Goal: Task Accomplishment & Management: Use online tool/utility

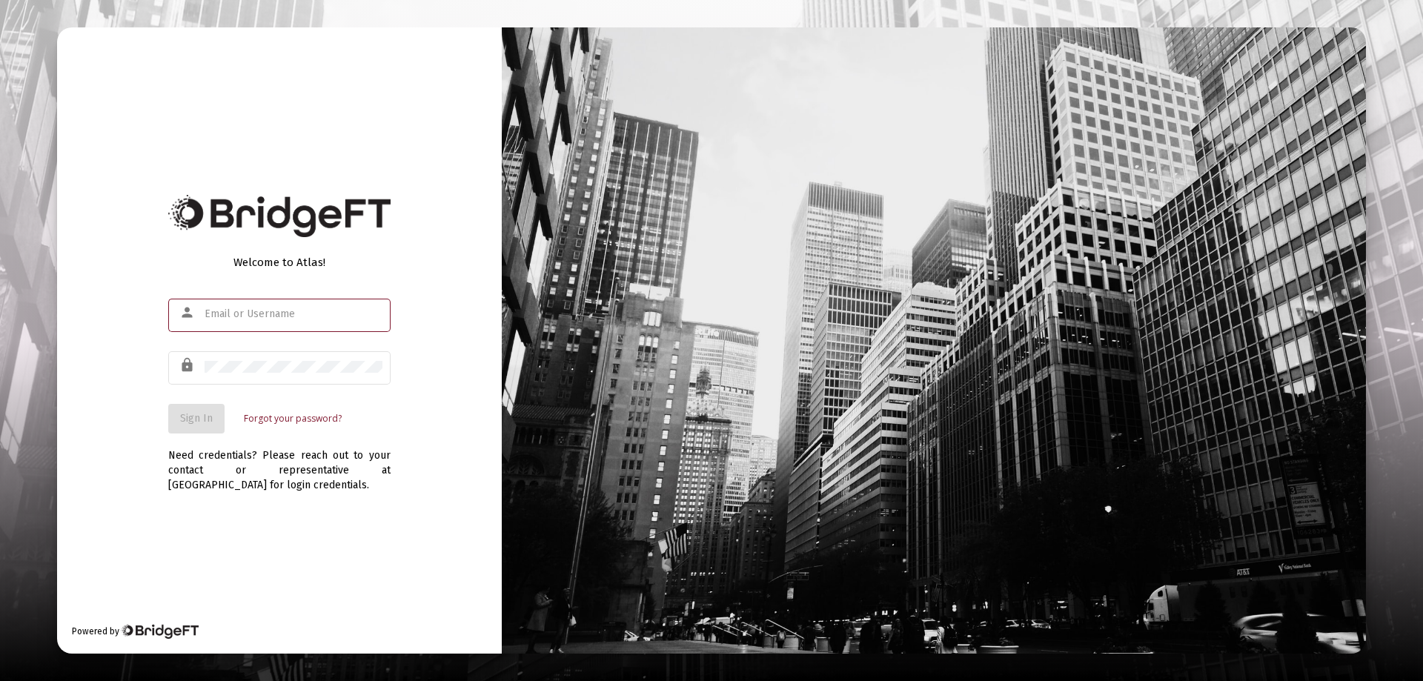
click at [222, 316] on input "text" at bounding box center [294, 314] width 178 height 12
type input "[PERSON_NAME][EMAIL_ADDRESS][DOMAIN_NAME]"
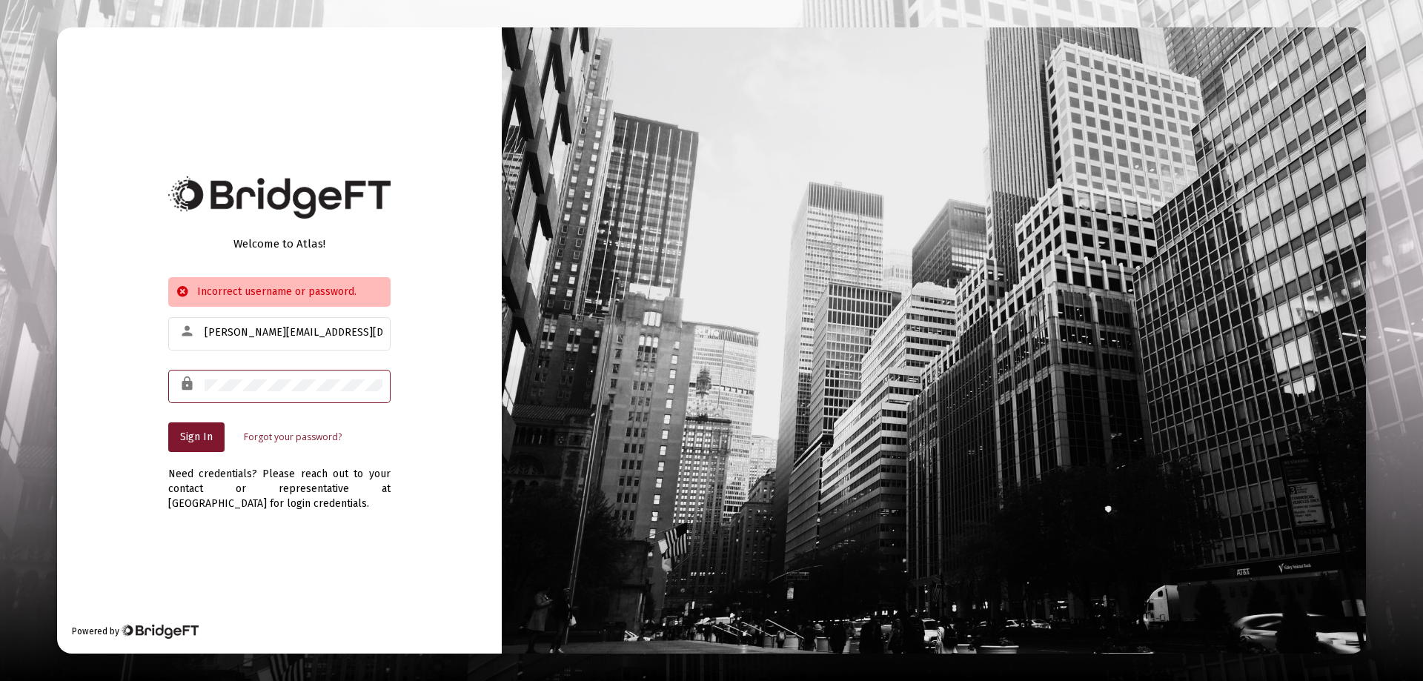
click at [439, 356] on div "Welcome to Atlas! Incorrect username or password. person [PERSON_NAME][EMAIL_AD…" at bounding box center [279, 340] width 445 height 626
click at [638, 432] on div "Welcome to Atlas! Incorrect username or password. person [PERSON_NAME][EMAIL_AD…" at bounding box center [711, 340] width 1309 height 626
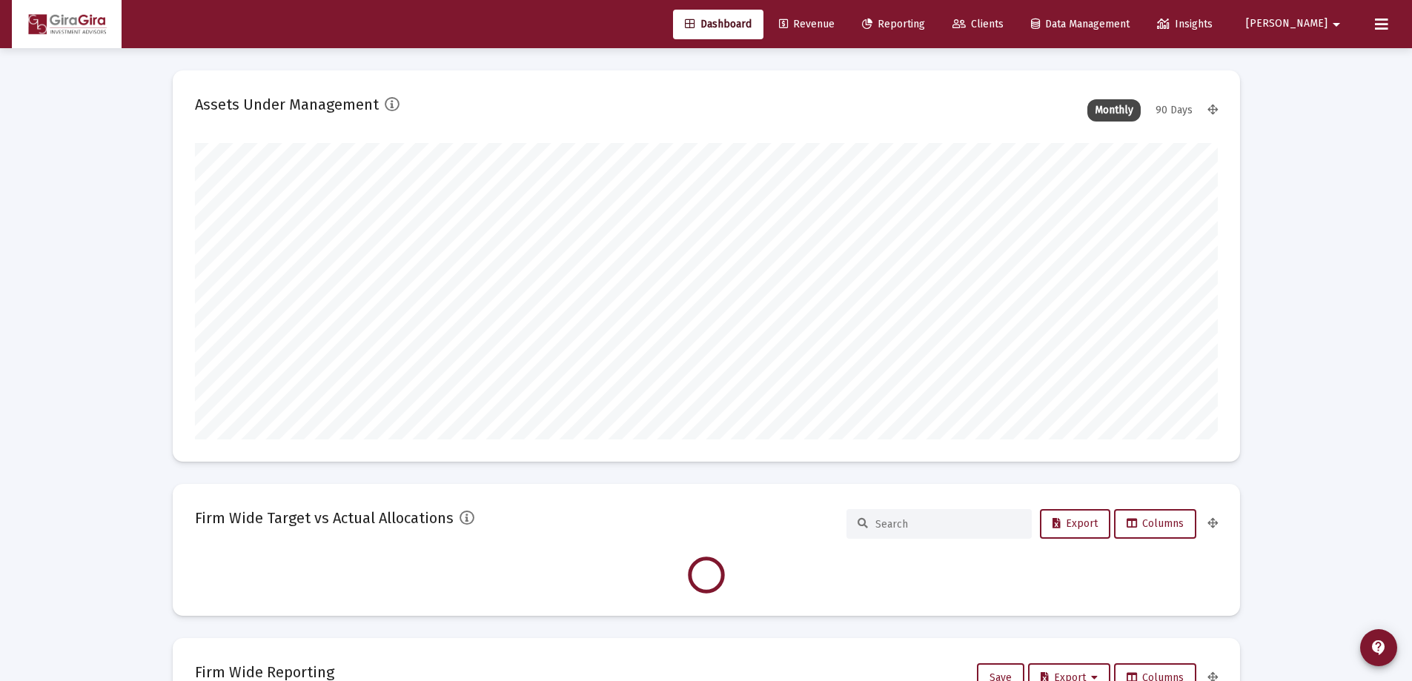
scroll to position [296, 551]
type input "[DATE]"
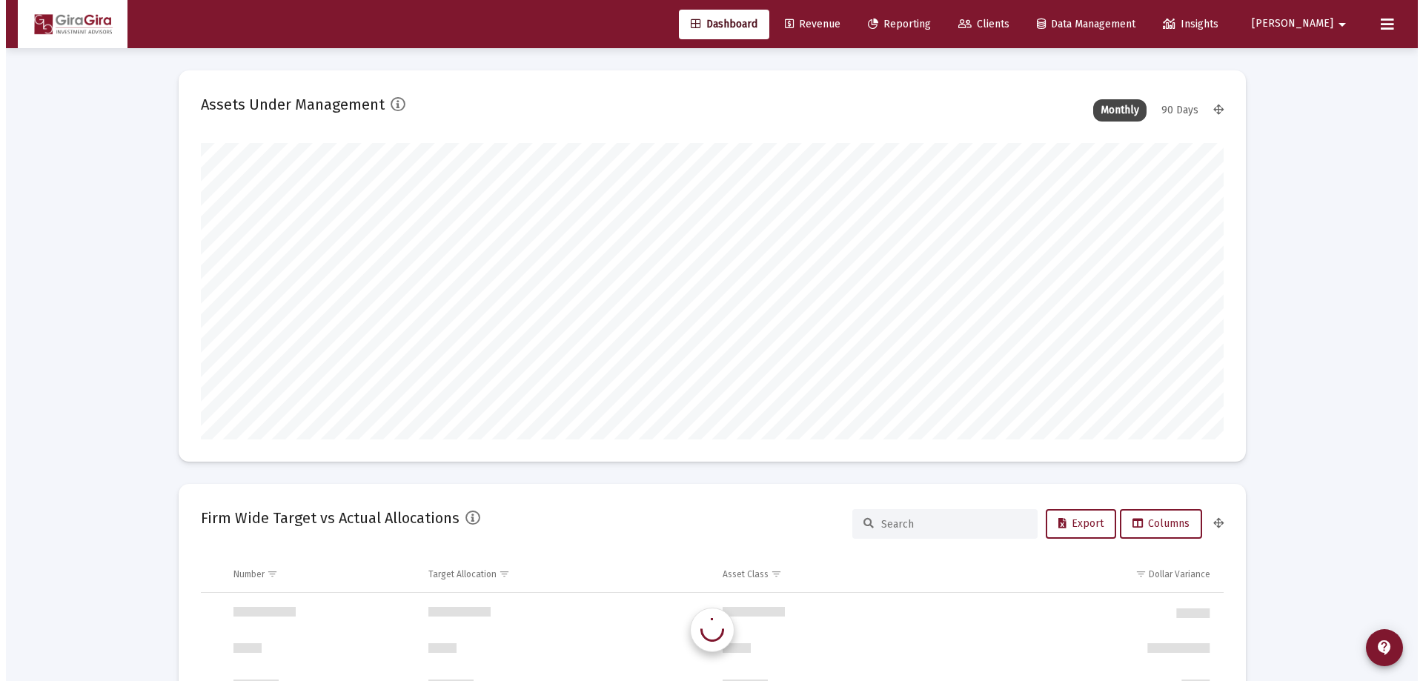
scroll to position [296, 478]
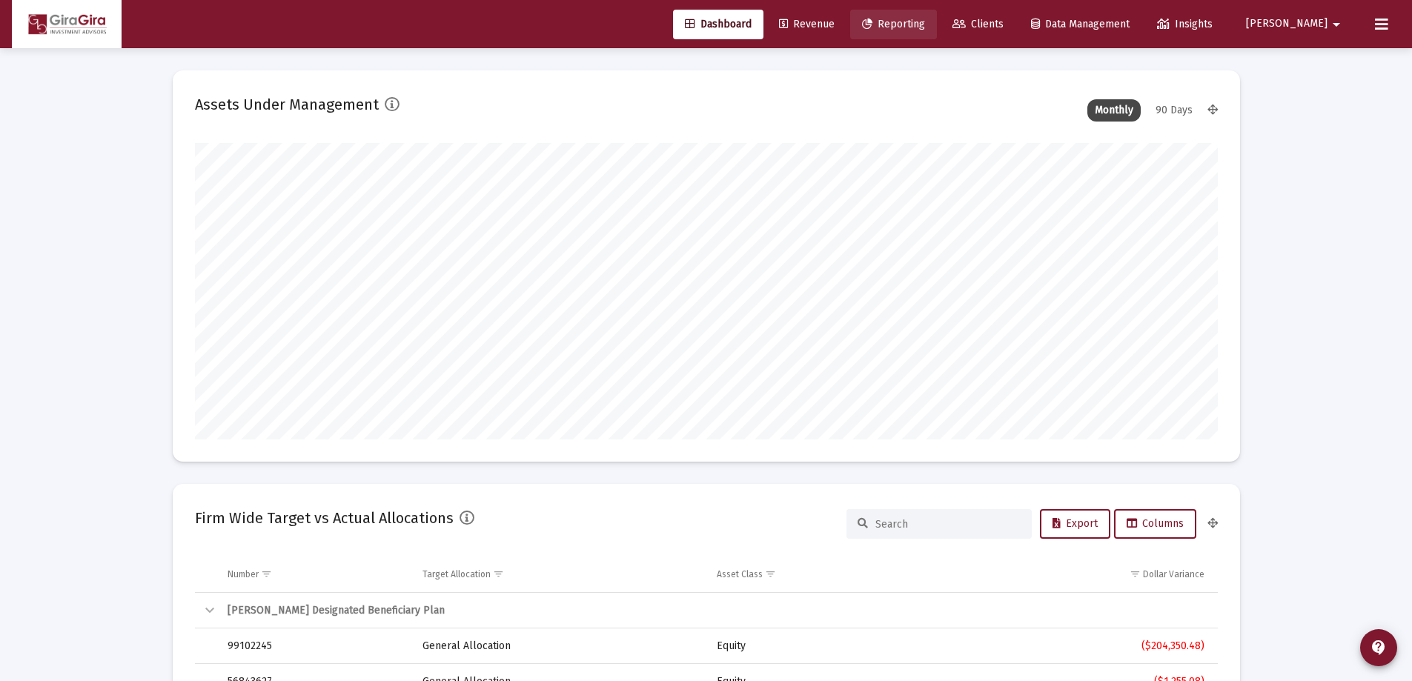
click at [925, 22] on span "Reporting" at bounding box center [893, 24] width 63 height 13
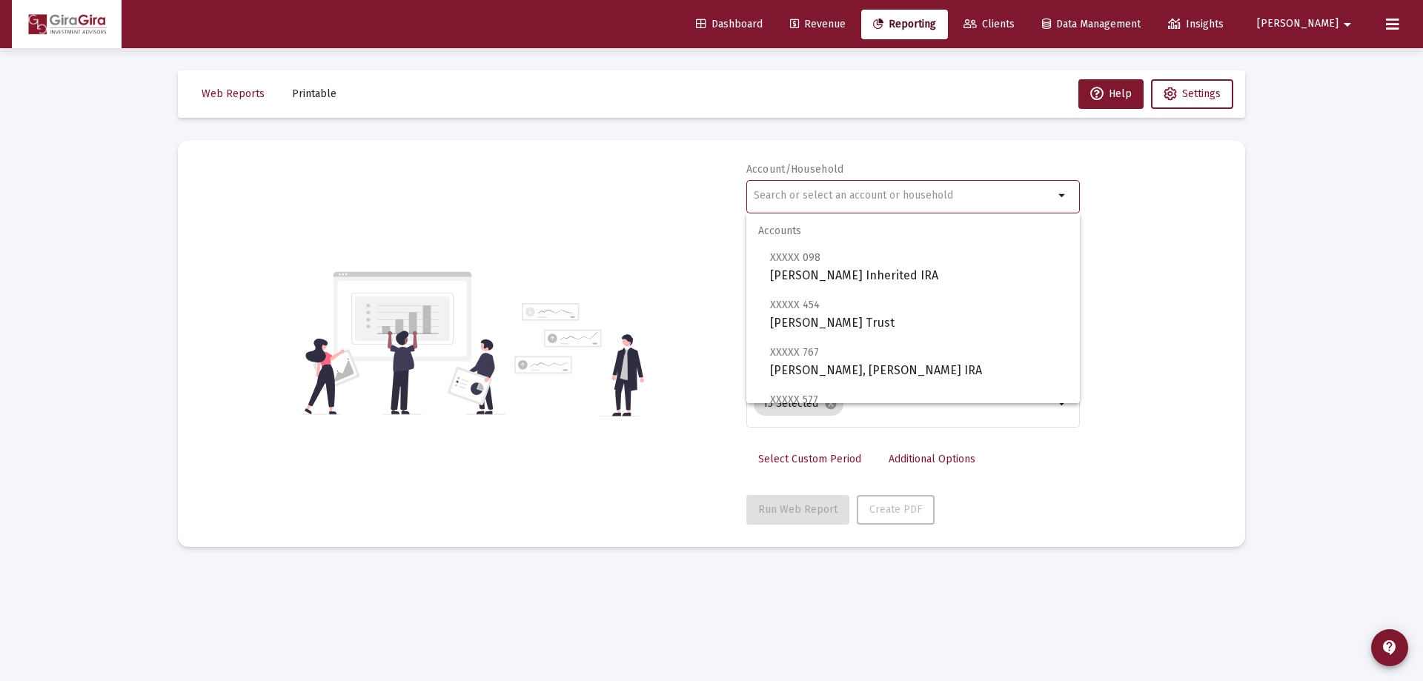
click at [780, 194] on input "text" at bounding box center [904, 196] width 300 height 12
